Goal: Transaction & Acquisition: Purchase product/service

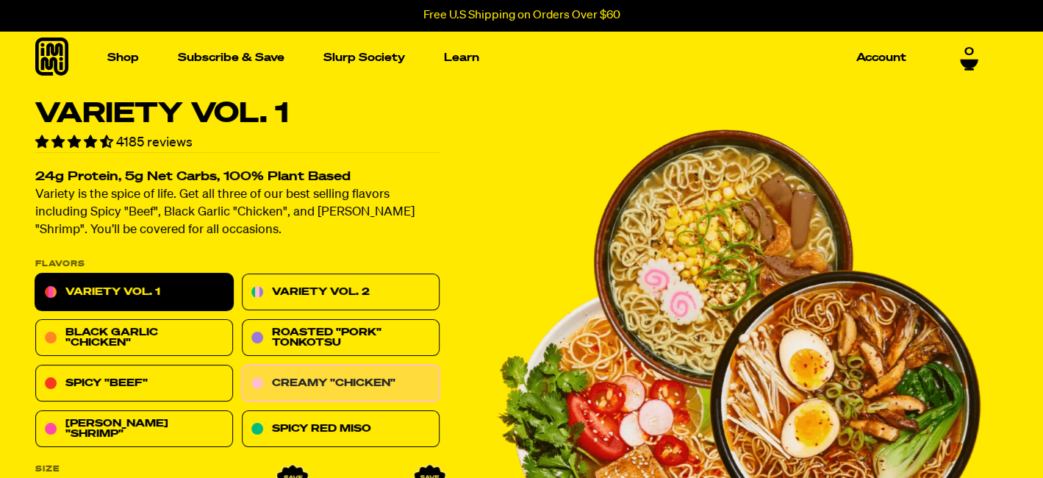
click at [372, 384] on link "Creamy "Chicken"" at bounding box center [341, 383] width 198 height 37
